Goal: Information Seeking & Learning: Learn about a topic

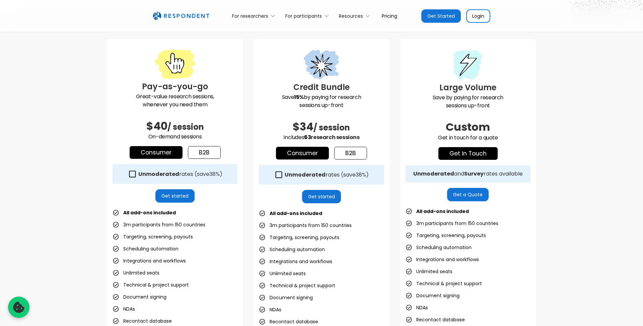
scroll to position [172, 0]
click at [441, 178] on strong "Unmoderated" at bounding box center [433, 174] width 41 height 8
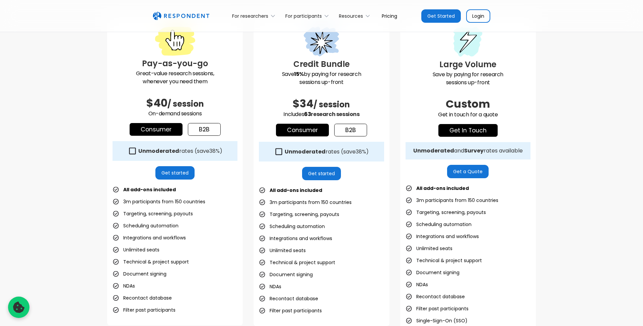
scroll to position [195, 0]
click at [283, 153] on icon at bounding box center [278, 152] width 9 height 9
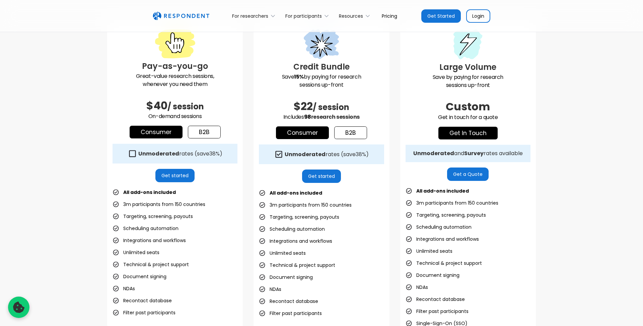
scroll to position [194, 0]
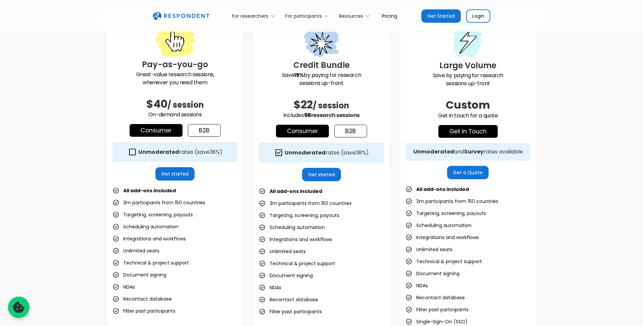
click at [283, 157] on icon at bounding box center [278, 152] width 9 height 9
click at [551, 163] on div "Pay-as-you-go Great-value research sessions, whenever you need them $40 / sessi…" at bounding box center [321, 177] width 643 height 374
click at [283, 156] on icon at bounding box center [278, 152] width 9 height 9
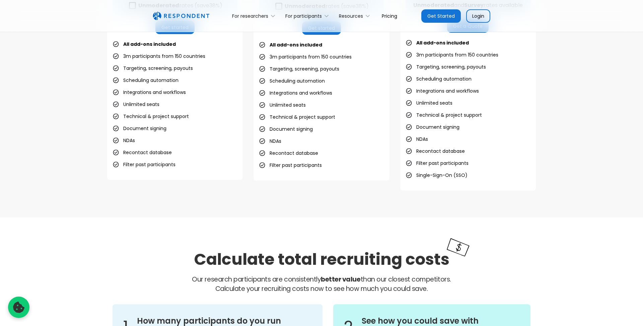
scroll to position [592, 0]
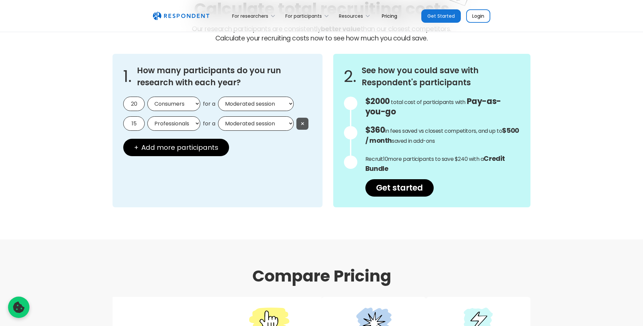
click at [296, 121] on button "×" at bounding box center [302, 124] width 12 height 12
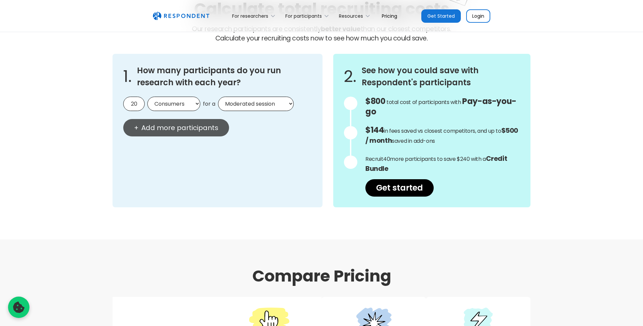
click at [179, 127] on span "Add more participants" at bounding box center [179, 127] width 77 height 7
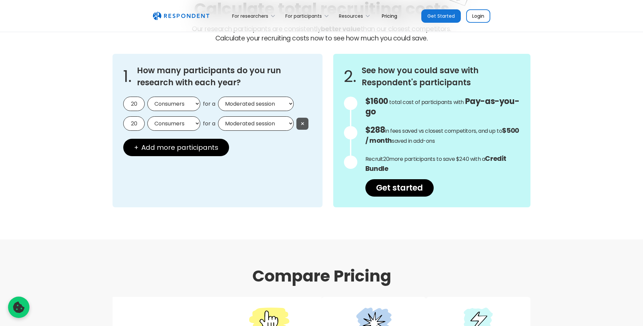
click at [296, 121] on button "×" at bounding box center [302, 124] width 12 height 12
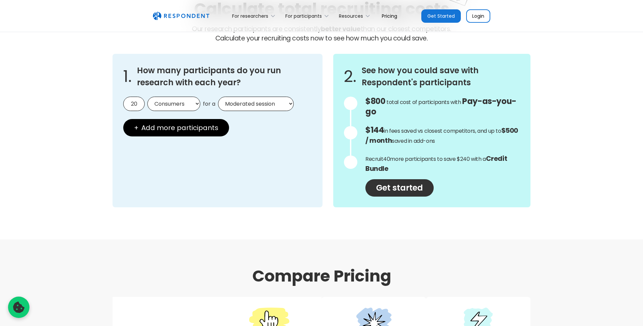
click at [404, 189] on link "Get started" at bounding box center [399, 187] width 68 height 17
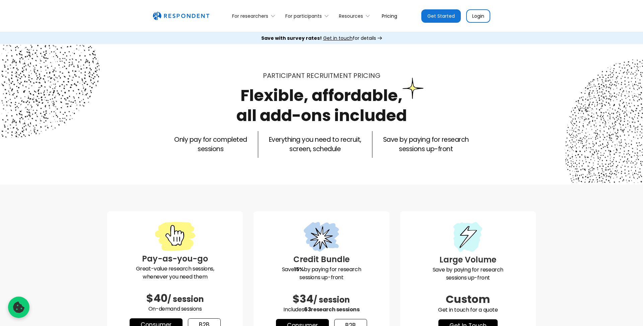
scroll to position [0, 0]
click at [379, 37] on icon at bounding box center [379, 37] width 5 height 3
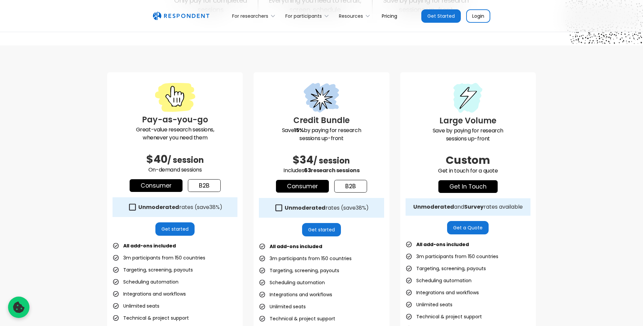
scroll to position [222, 0]
